Goal: Information Seeking & Learning: Learn about a topic

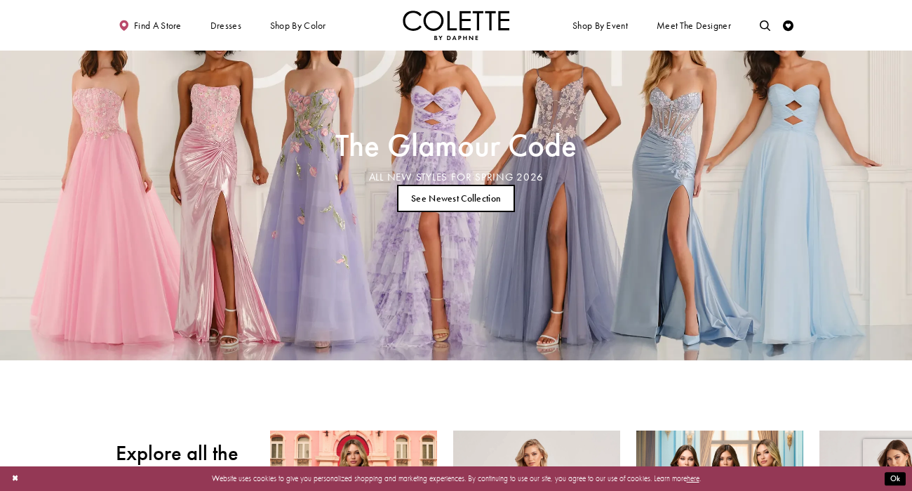
scroll to position [57, 0]
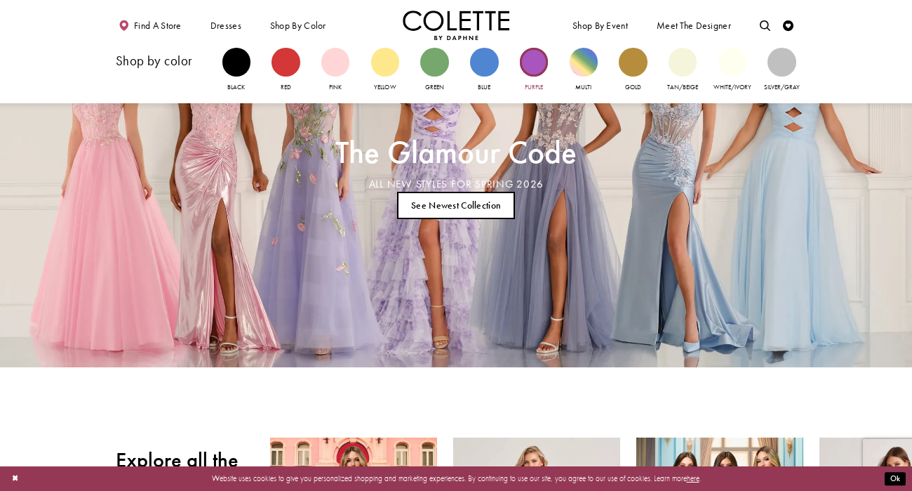
click at [536, 59] on div "Primary block" at bounding box center [534, 62] width 28 height 28
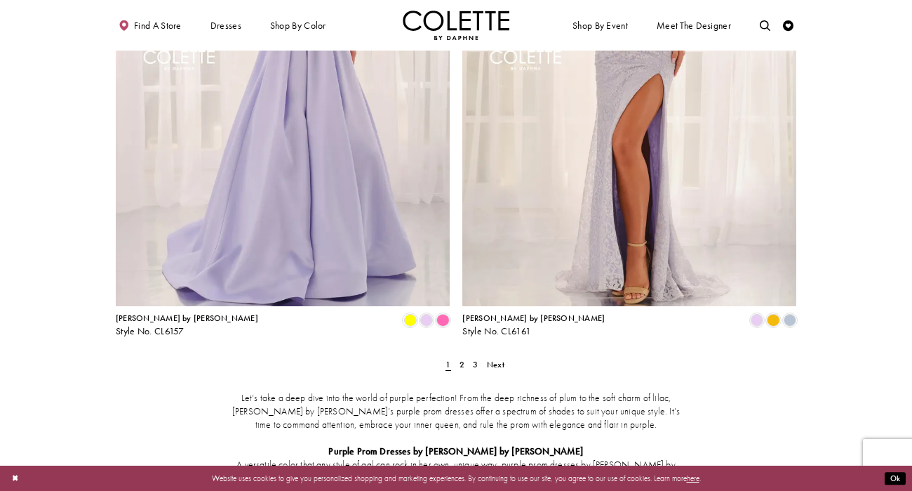
scroll to position [1860, 0]
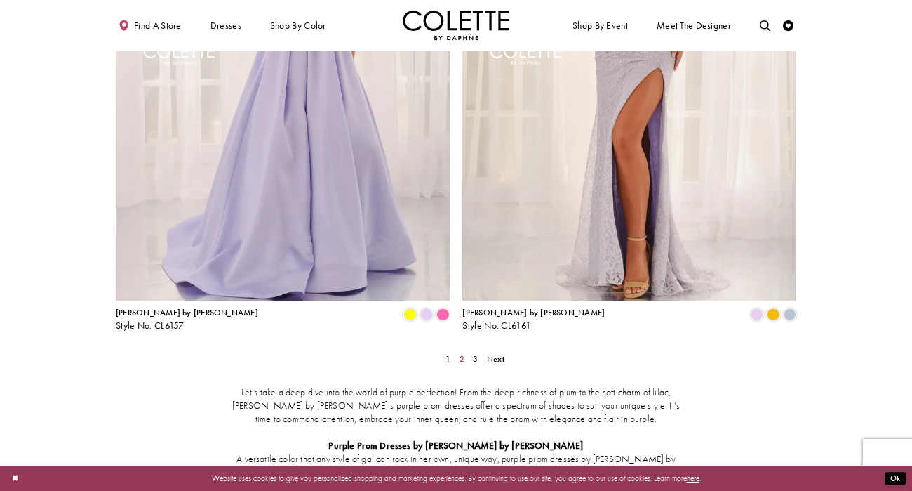
click at [460, 353] on span "2" at bounding box center [462, 358] width 5 height 11
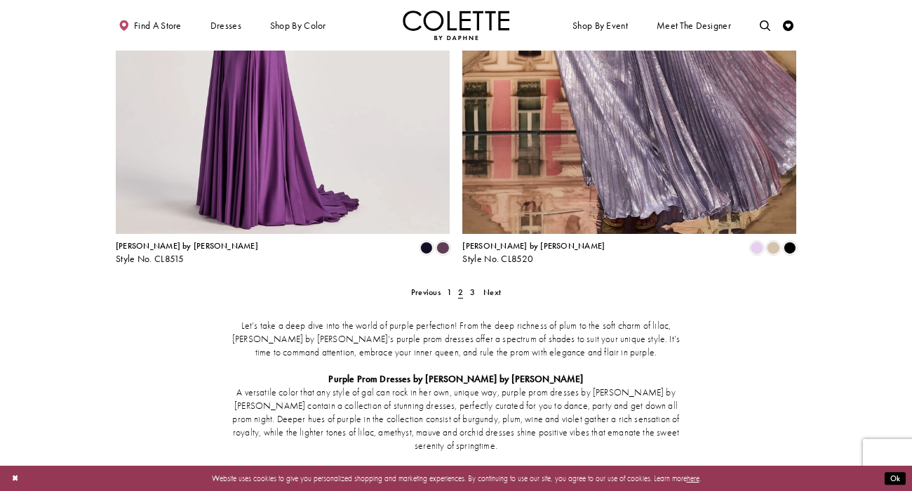
scroll to position [1922, 0]
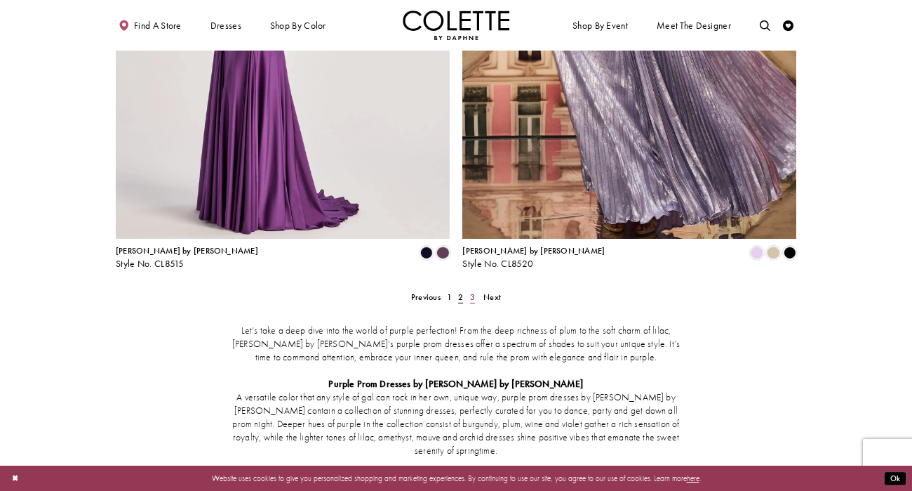
click at [470, 291] on span "3" at bounding box center [472, 296] width 5 height 11
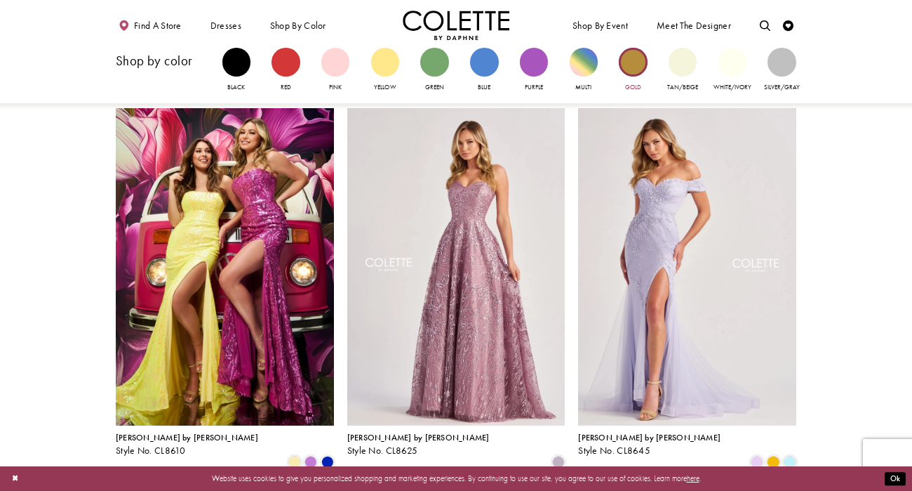
click at [623, 64] on div "Primary block" at bounding box center [633, 62] width 28 height 28
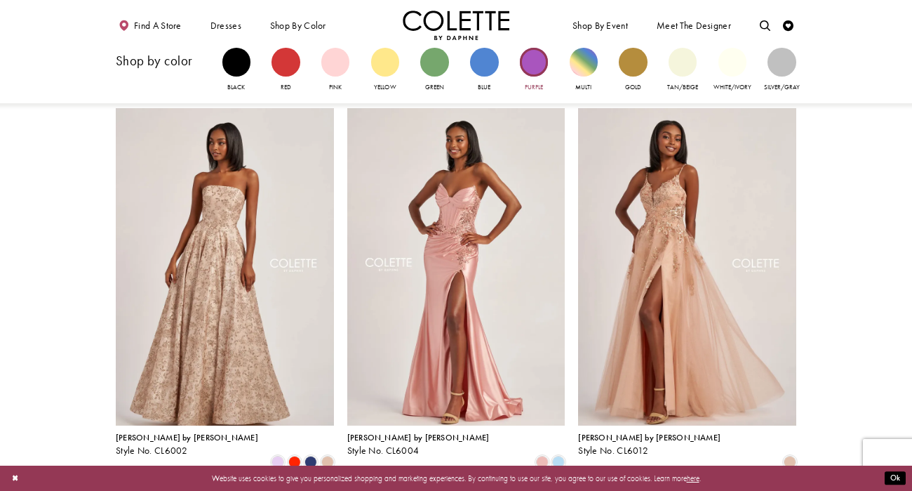
click at [543, 65] on div "Primary block" at bounding box center [534, 62] width 28 height 28
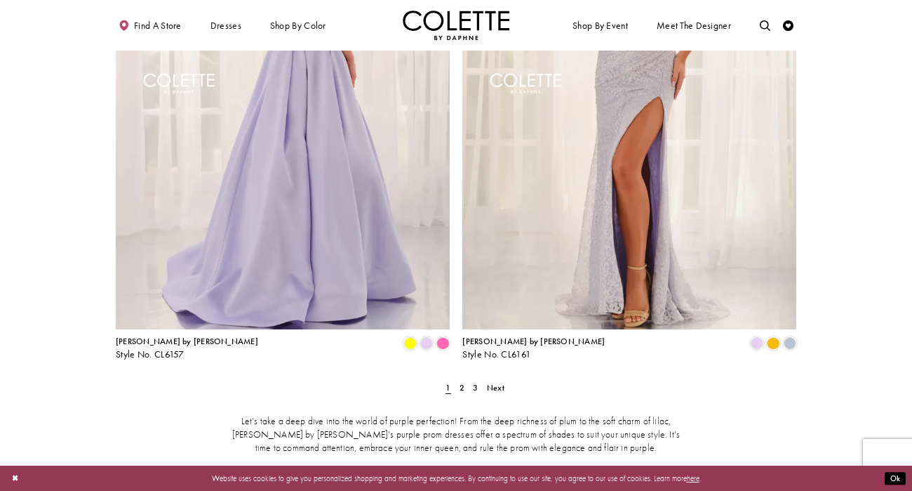
scroll to position [1832, 0]
click at [461, 381] on span "2" at bounding box center [462, 386] width 5 height 11
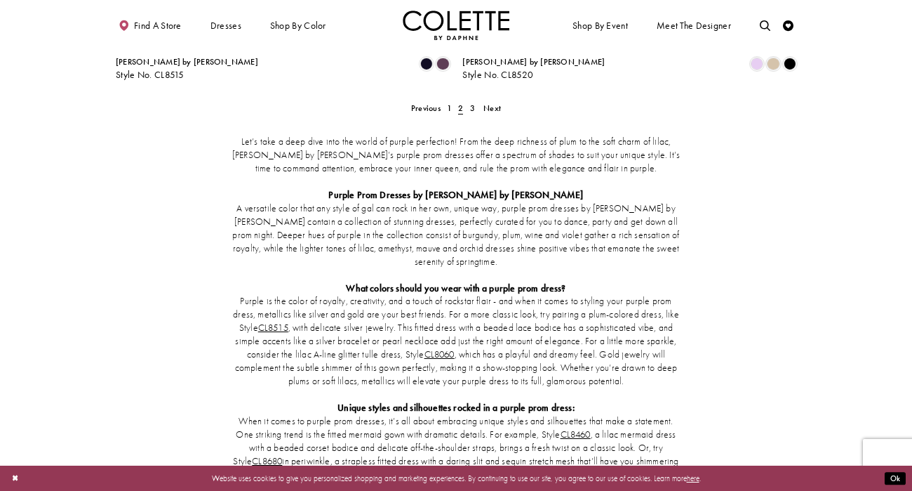
scroll to position [2109, 0]
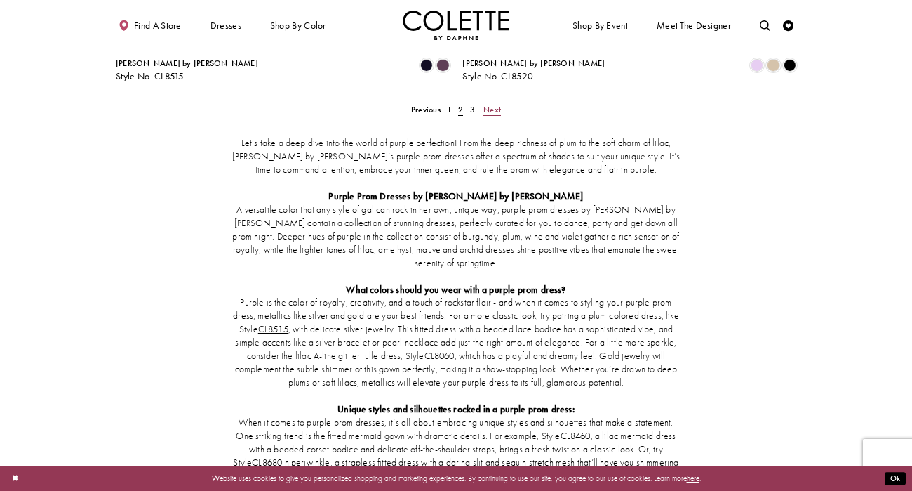
click at [491, 104] on span "Next" at bounding box center [493, 109] width 18 height 11
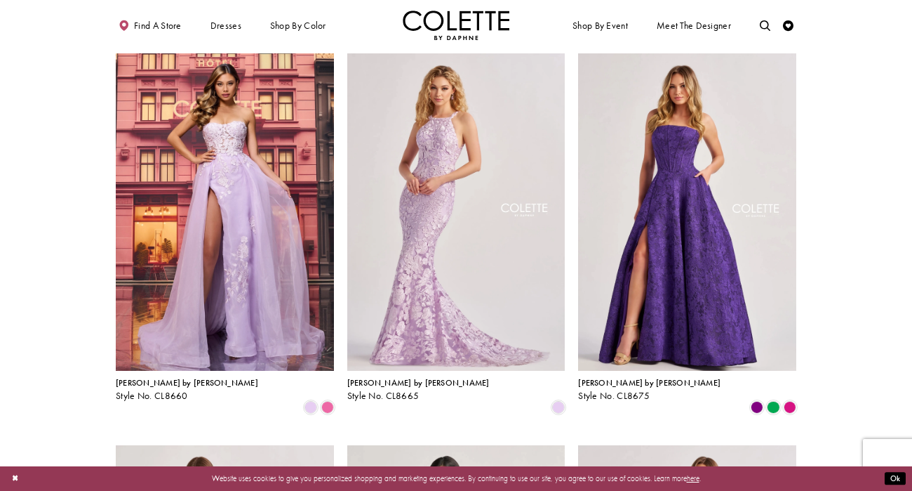
scroll to position [439, 0]
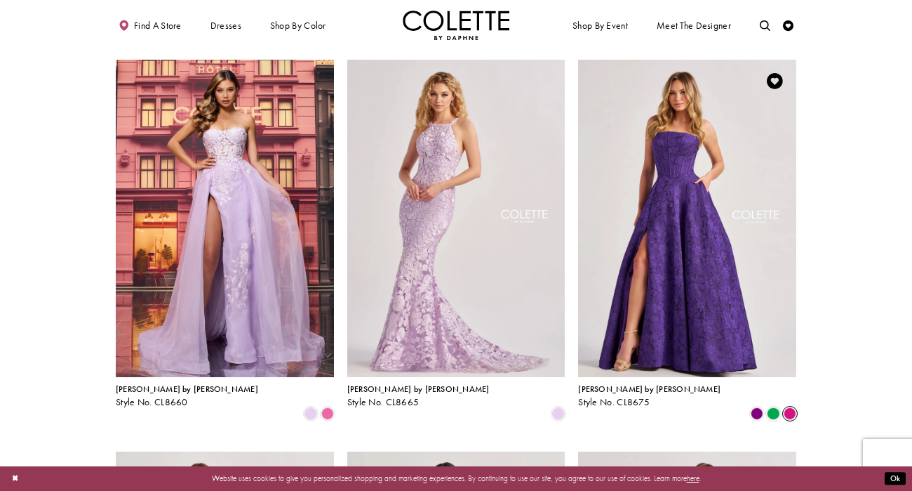
click at [786, 407] on span "Product List" at bounding box center [790, 413] width 13 height 13
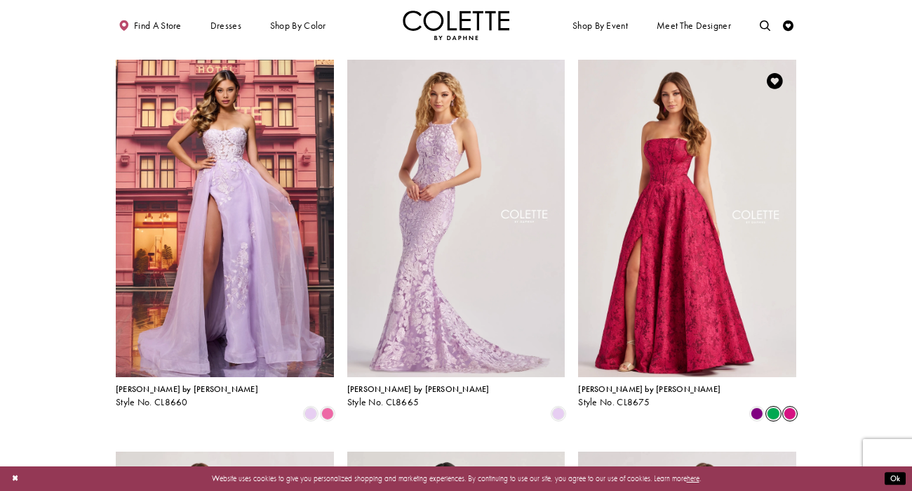
click at [772, 407] on span "Product List" at bounding box center [773, 413] width 13 height 13
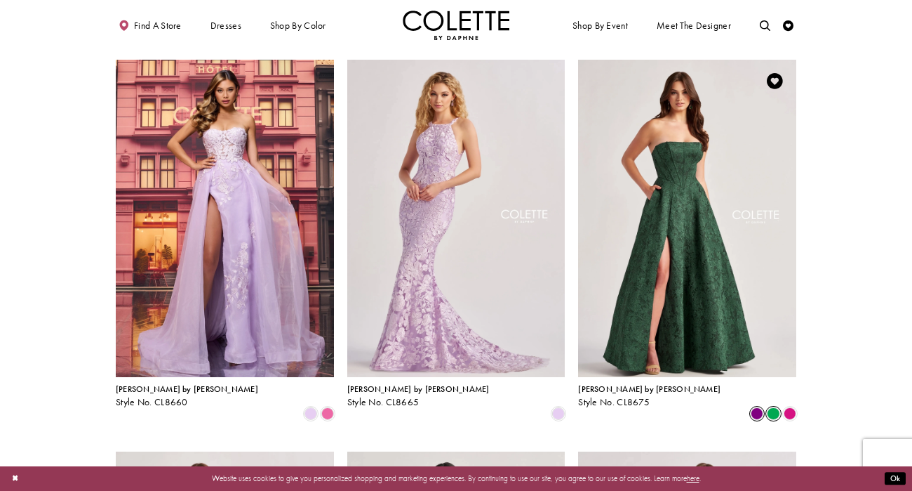
click at [755, 407] on span "Product List" at bounding box center [757, 413] width 13 height 13
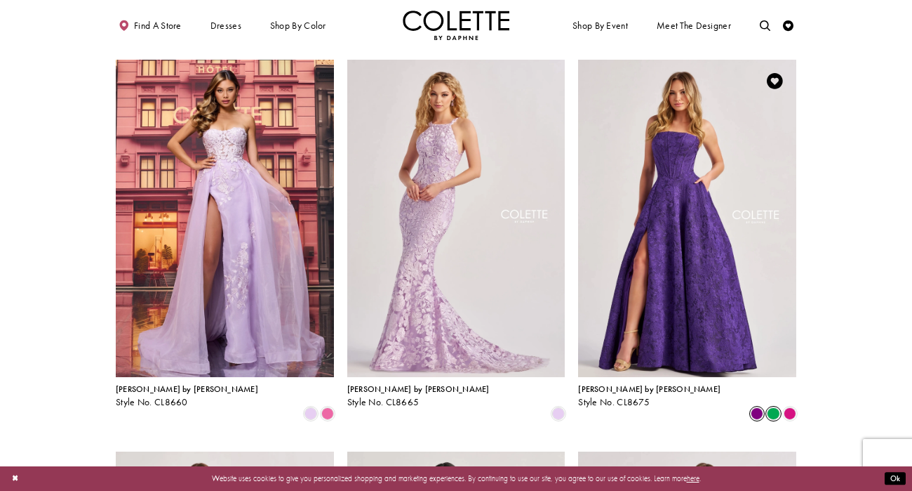
click at [775, 407] on span "Product List" at bounding box center [773, 413] width 13 height 13
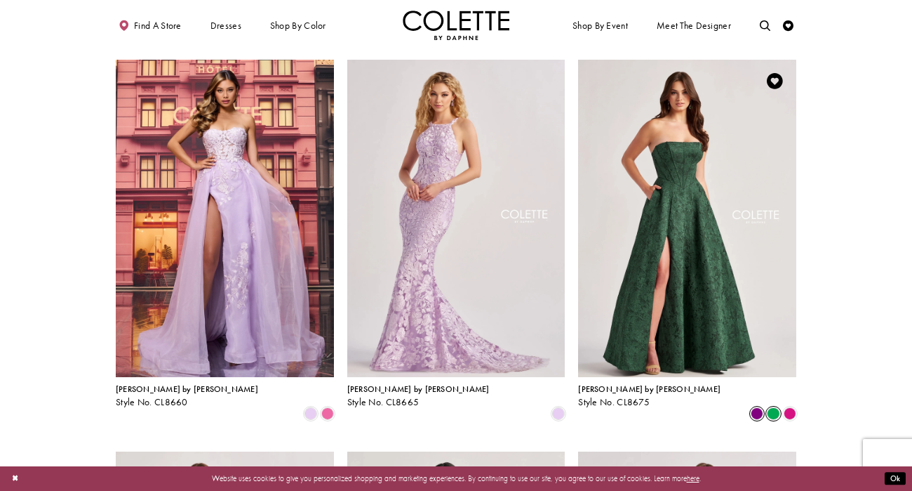
click at [758, 407] on span "Product List" at bounding box center [757, 413] width 13 height 13
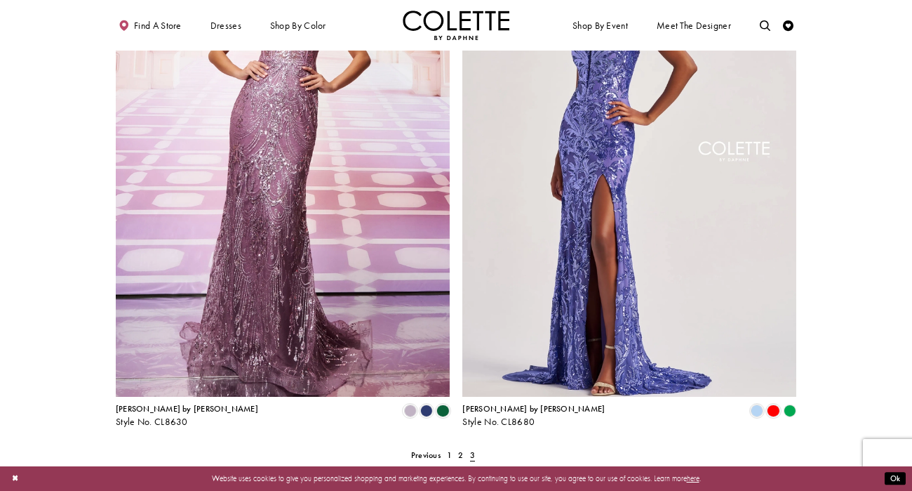
scroll to position [1371, 0]
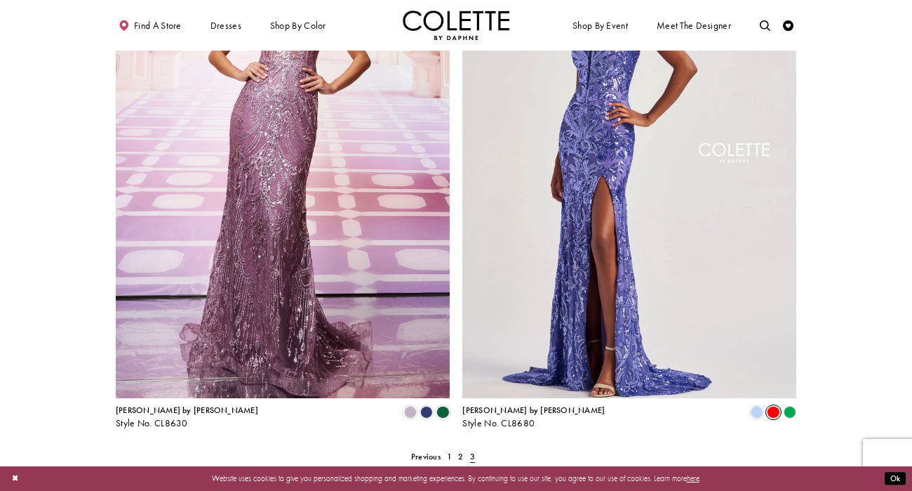
click at [775, 406] on span "Product List" at bounding box center [773, 412] width 13 height 13
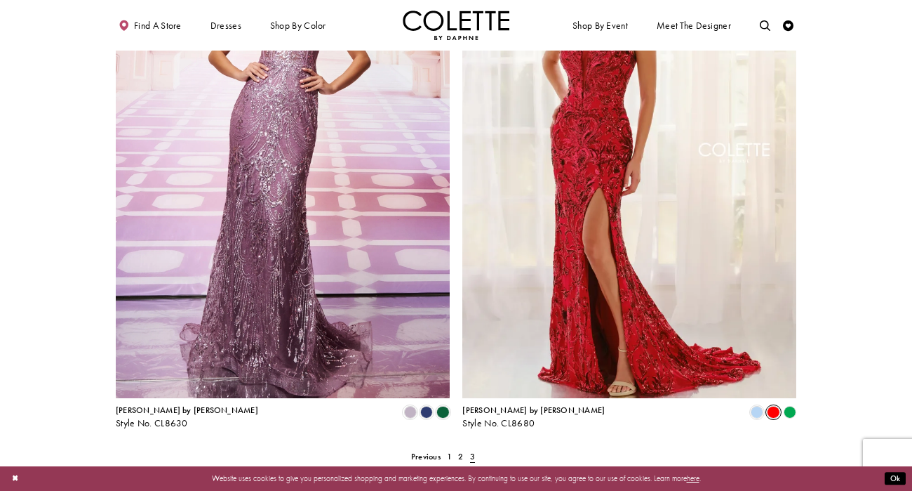
click at [785, 404] on polygon "Product List" at bounding box center [790, 412] width 16 height 16
click at [787, 404] on polygon "Product List" at bounding box center [790, 412] width 16 height 16
click at [789, 404] on polygon "Product List" at bounding box center [790, 412] width 16 height 16
click at [753, 406] on span "Product List" at bounding box center [757, 412] width 13 height 13
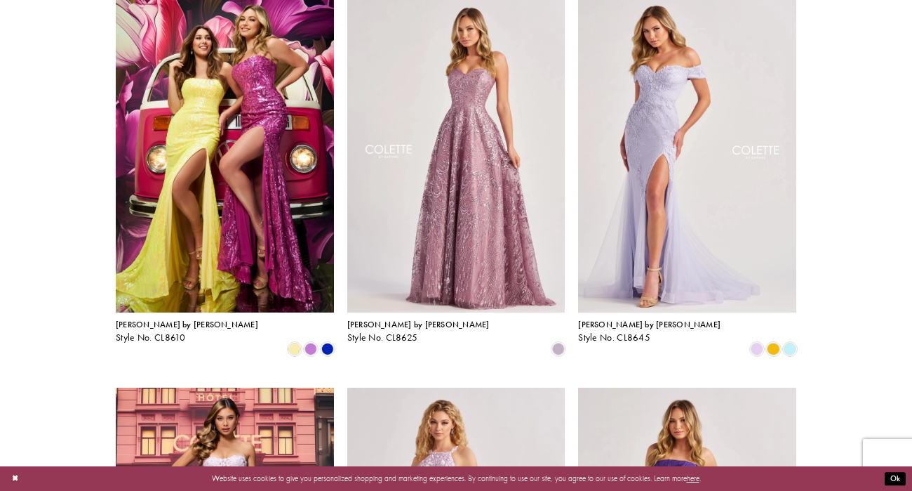
scroll to position [0, 0]
